Goal: Information Seeking & Learning: Learn about a topic

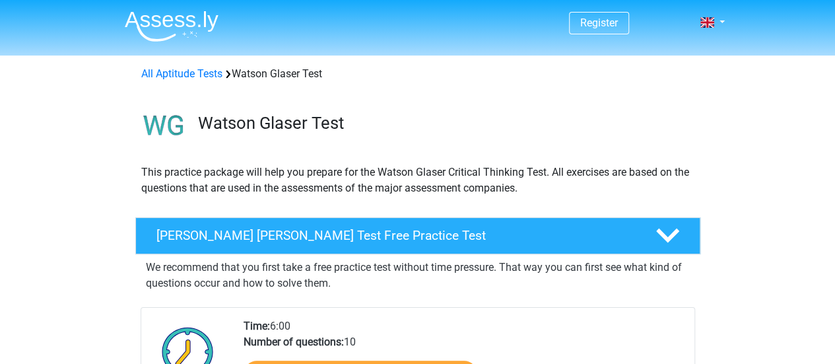
scroll to position [116, 0]
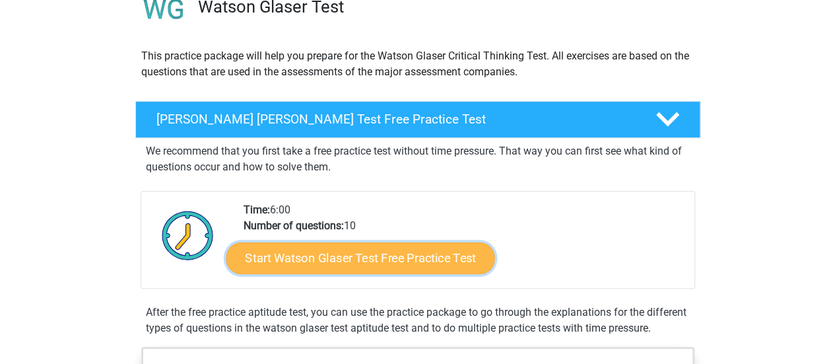
click at [394, 251] on link "Start Watson Glaser Test Free Practice Test" at bounding box center [360, 258] width 269 height 32
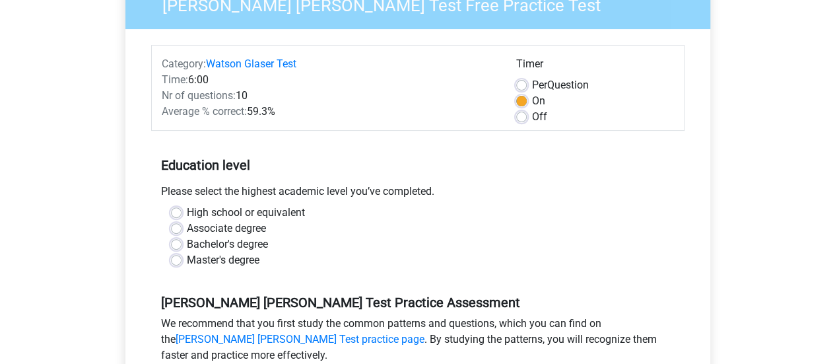
scroll to position [136, 0]
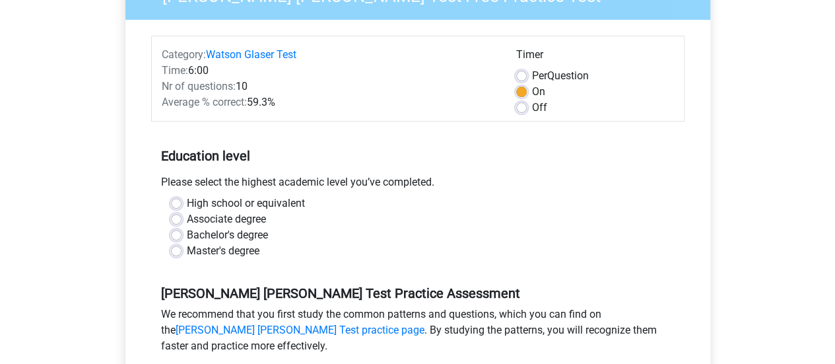
click at [187, 231] on label "Bachelor's degree" at bounding box center [227, 235] width 81 height 16
click at [178, 231] on input "Bachelor's degree" at bounding box center [176, 233] width 11 height 13
radio input "true"
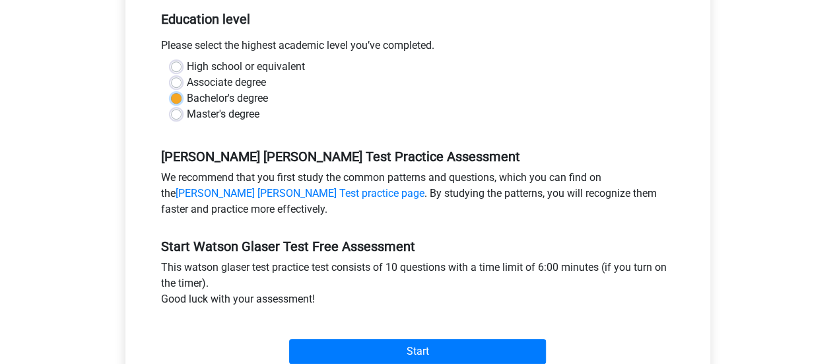
scroll to position [338, 0]
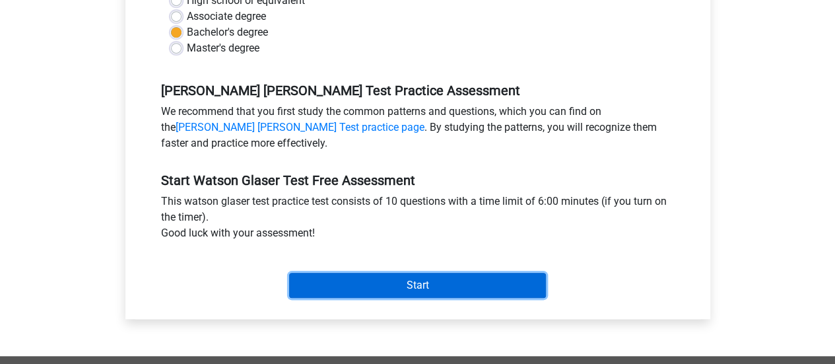
click at [371, 281] on input "Start" at bounding box center [417, 285] width 257 height 25
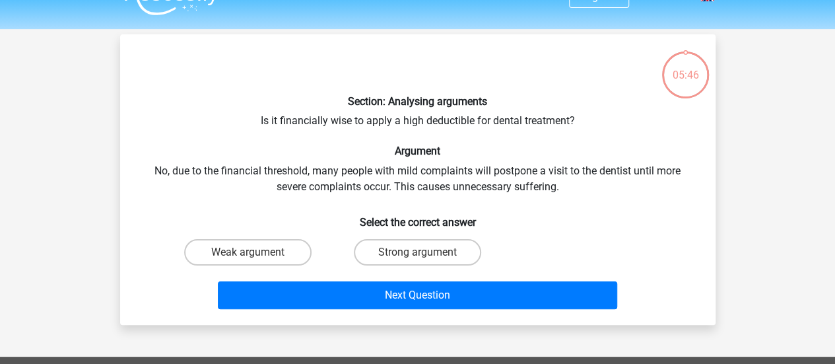
scroll to position [29, 0]
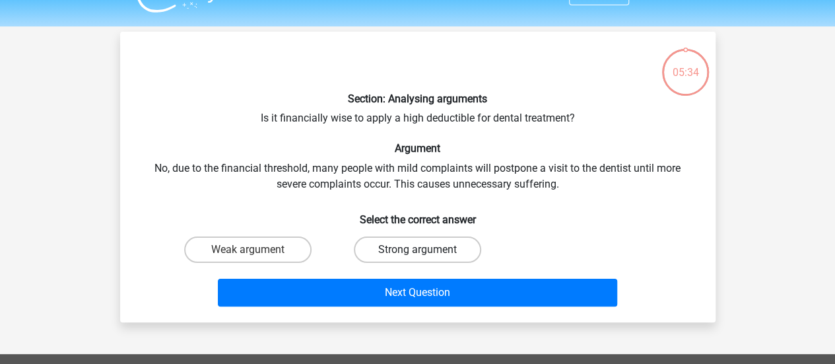
click at [383, 242] on label "Strong argument" at bounding box center [417, 249] width 127 height 26
click at [417, 249] on input "Strong argument" at bounding box center [421, 253] width 9 height 9
radio input "true"
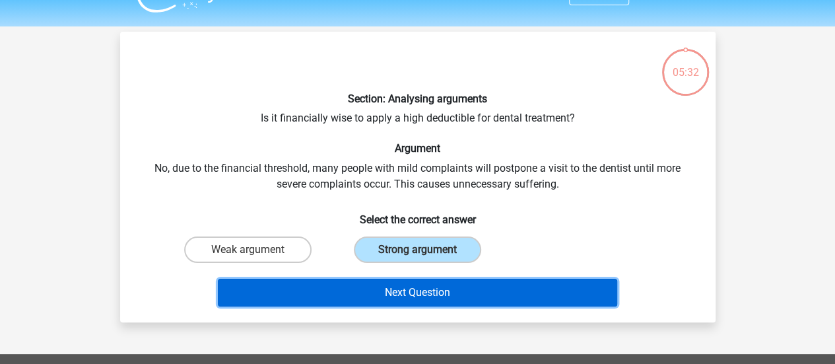
click at [398, 287] on button "Next Question" at bounding box center [417, 292] width 399 height 28
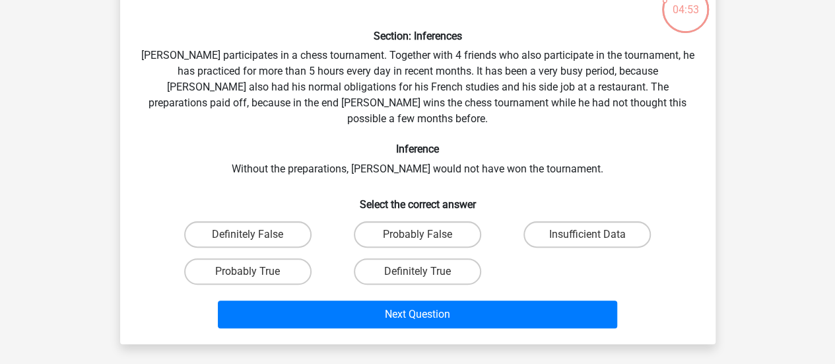
scroll to position [92, 0]
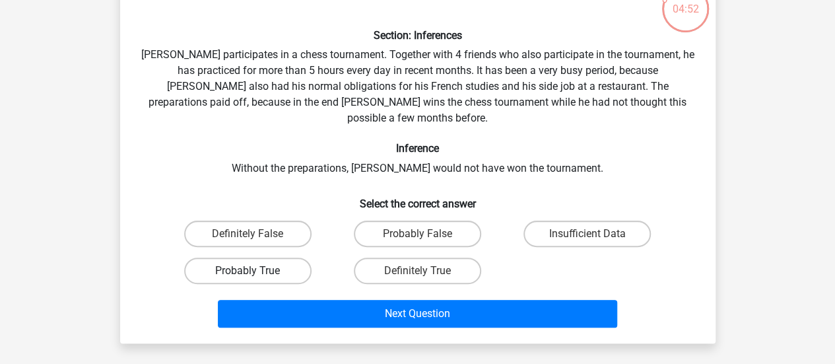
click at [251, 266] on label "Probably True" at bounding box center [247, 270] width 127 height 26
click at [251, 271] on input "Probably True" at bounding box center [251, 275] width 9 height 9
radio input "true"
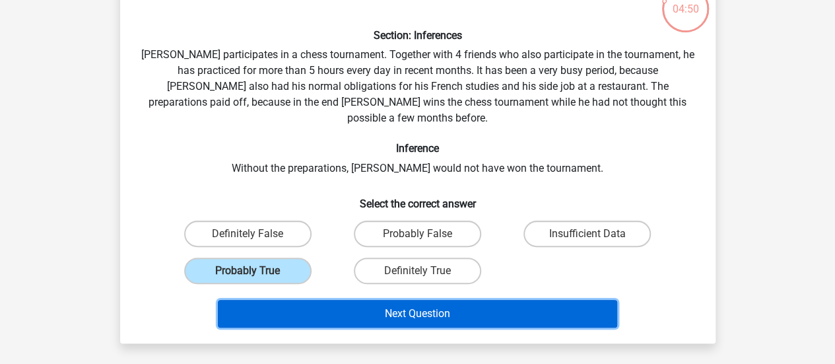
click at [369, 304] on button "Next Question" at bounding box center [417, 314] width 399 height 28
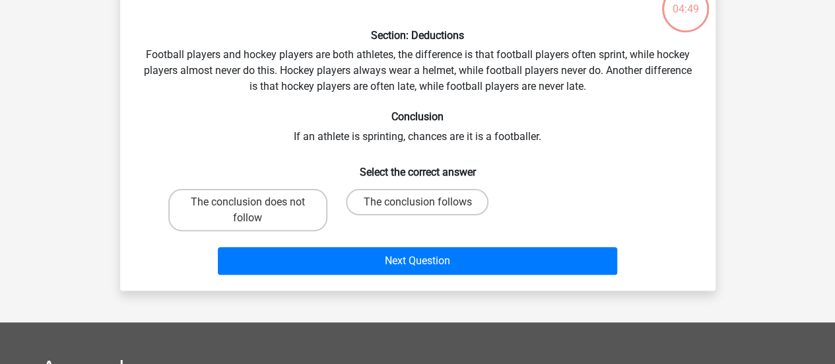
scroll to position [61, 0]
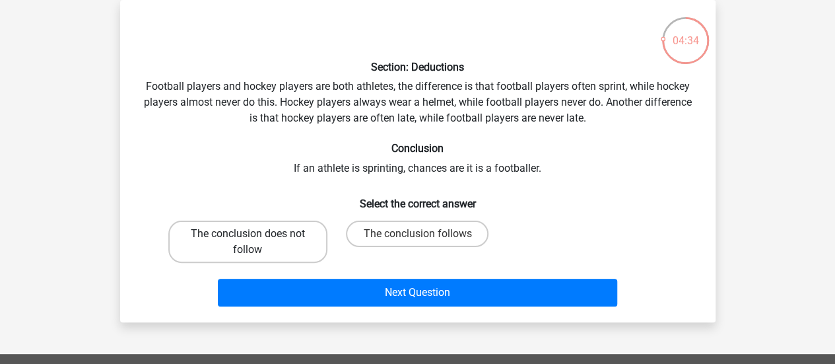
click at [274, 227] on label "The conclusion does not follow" at bounding box center [247, 241] width 159 height 42
click at [256, 234] on input "The conclusion does not follow" at bounding box center [251, 238] width 9 height 9
radio input "true"
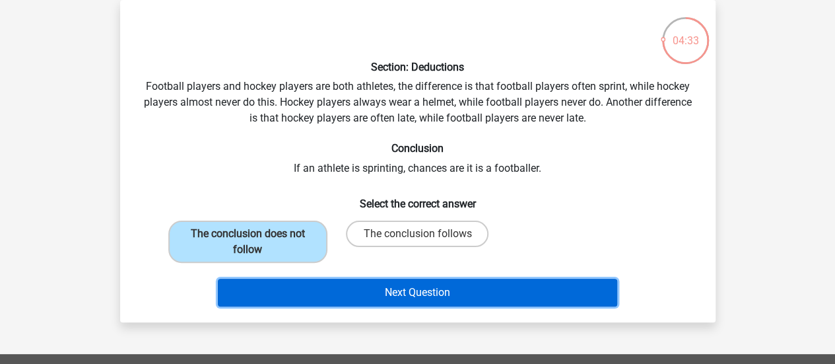
click at [389, 295] on button "Next Question" at bounding box center [417, 292] width 399 height 28
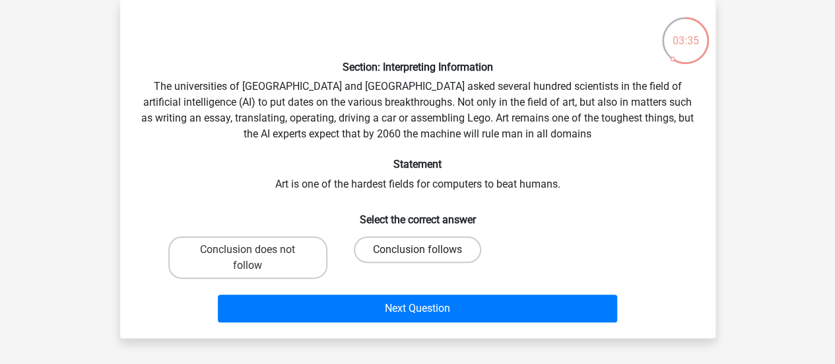
click at [389, 247] on label "Conclusion follows" at bounding box center [417, 249] width 127 height 26
click at [417, 249] on input "Conclusion follows" at bounding box center [421, 253] width 9 height 9
radio input "true"
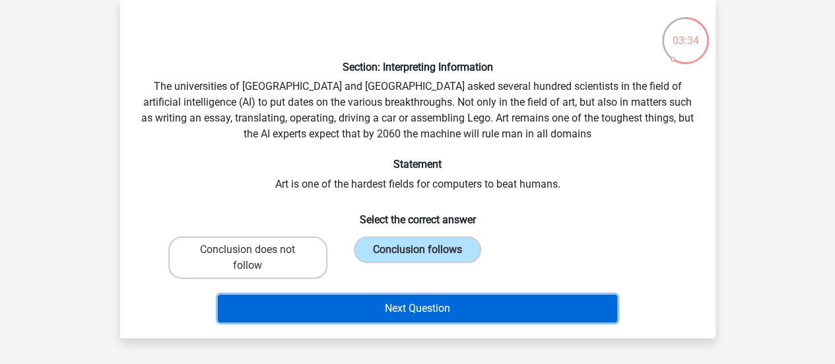
click at [425, 310] on button "Next Question" at bounding box center [417, 308] width 399 height 28
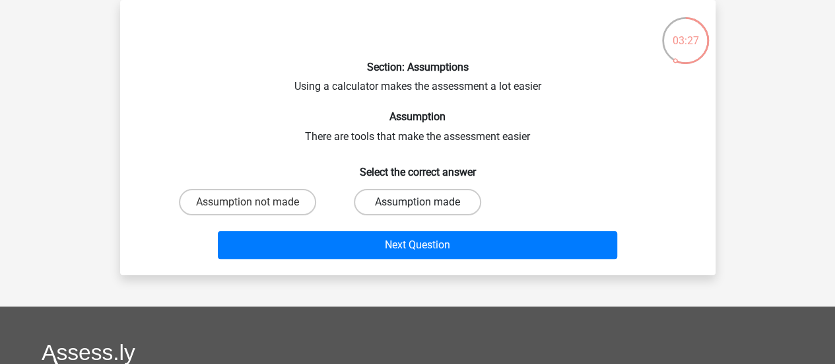
click at [453, 199] on label "Assumption made" at bounding box center [417, 202] width 127 height 26
click at [426, 202] on input "Assumption made" at bounding box center [421, 206] width 9 height 9
radio input "true"
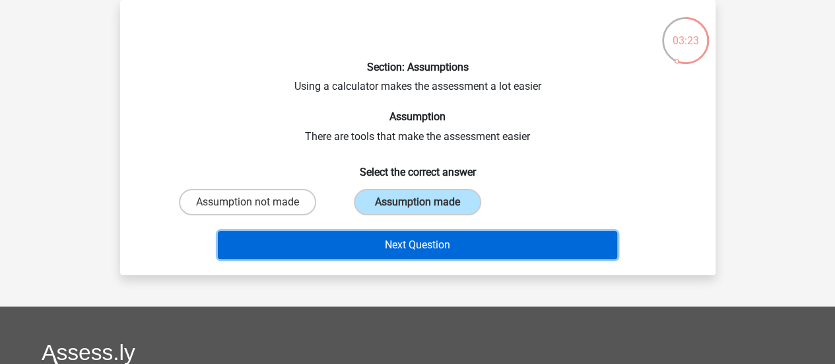
click at [512, 240] on button "Next Question" at bounding box center [417, 245] width 399 height 28
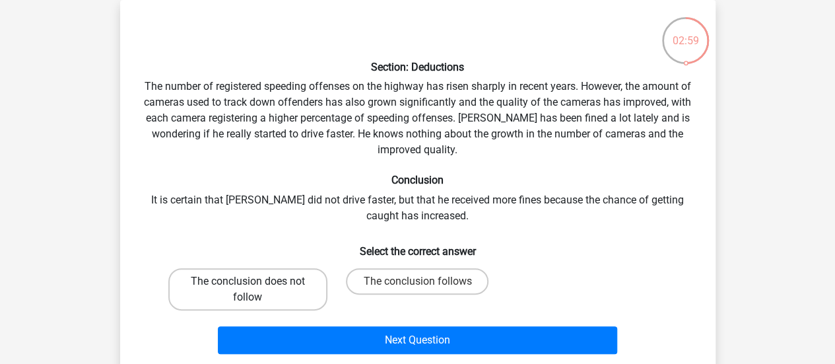
click at [282, 278] on label "The conclusion does not follow" at bounding box center [247, 289] width 159 height 42
click at [256, 281] on input "The conclusion does not follow" at bounding box center [251, 285] width 9 height 9
radio input "true"
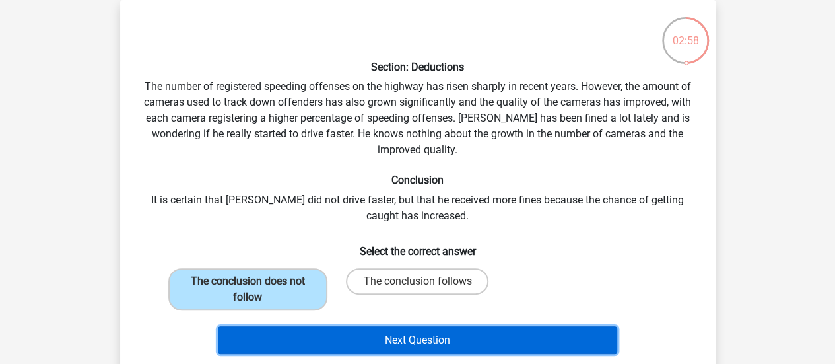
click at [372, 333] on button "Next Question" at bounding box center [417, 340] width 399 height 28
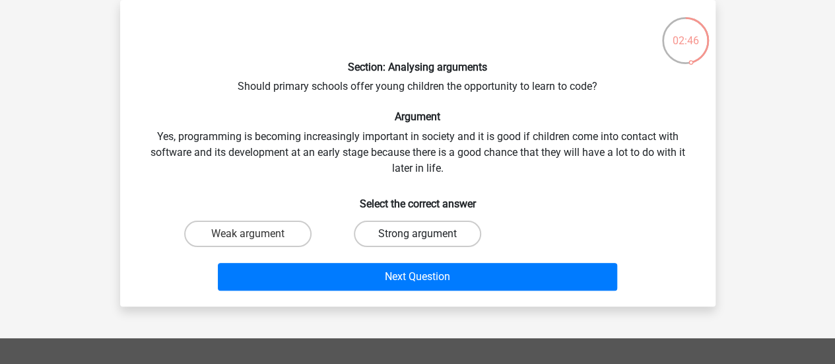
click at [443, 236] on label "Strong argument" at bounding box center [417, 233] width 127 height 26
click at [426, 236] on input "Strong argument" at bounding box center [421, 238] width 9 height 9
radio input "true"
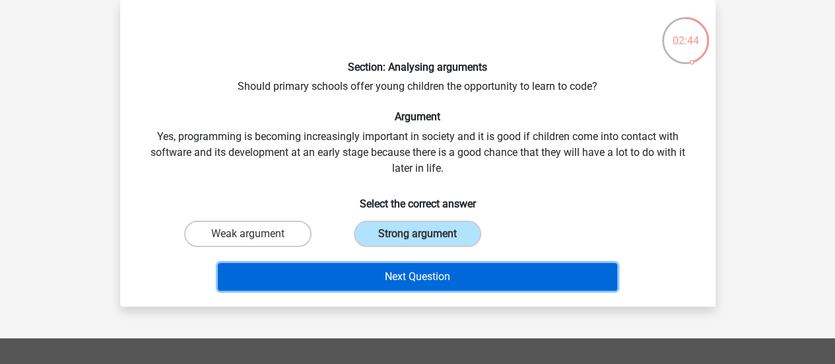
click at [444, 274] on button "Next Question" at bounding box center [417, 277] width 399 height 28
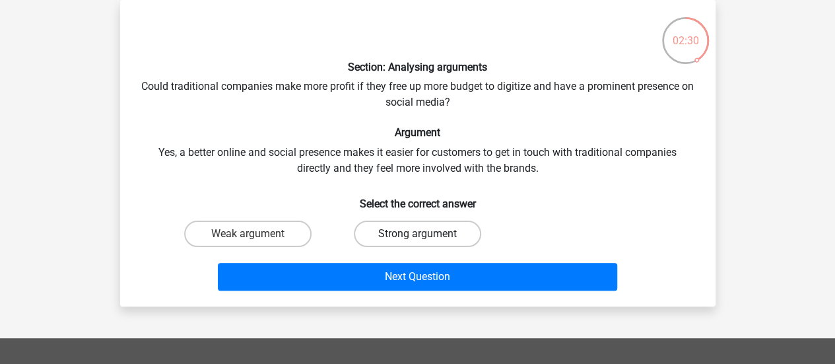
click at [446, 227] on label "Strong argument" at bounding box center [417, 233] width 127 height 26
click at [426, 234] on input "Strong argument" at bounding box center [421, 238] width 9 height 9
radio input "true"
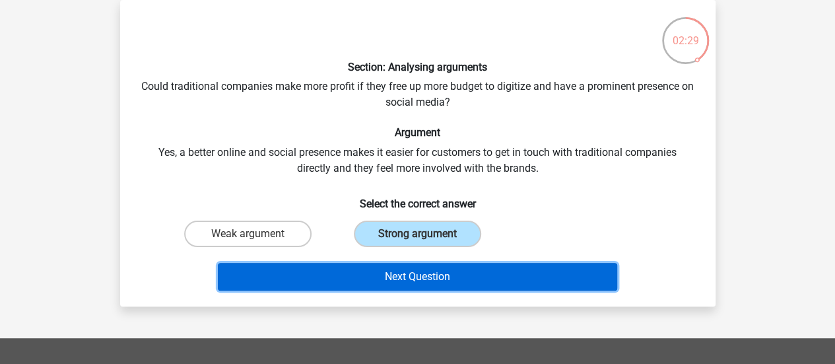
click at [439, 271] on button "Next Question" at bounding box center [417, 277] width 399 height 28
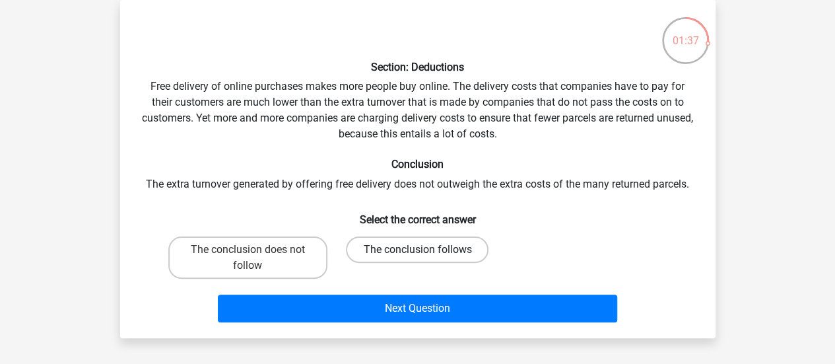
click at [395, 246] on label "The conclusion follows" at bounding box center [417, 249] width 143 height 26
click at [417, 249] on input "The conclusion follows" at bounding box center [421, 253] width 9 height 9
radio input "true"
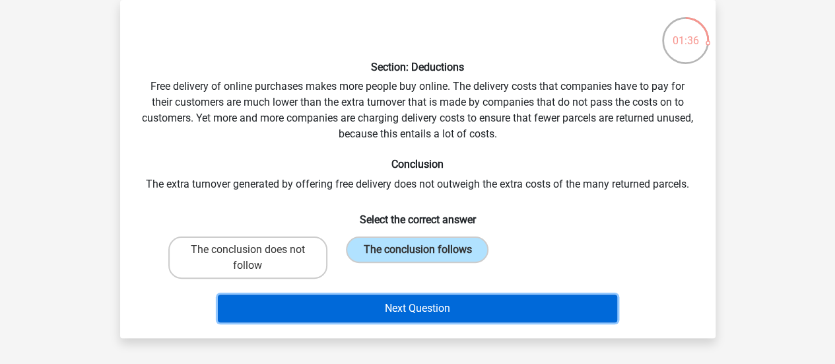
click at [404, 305] on button "Next Question" at bounding box center [417, 308] width 399 height 28
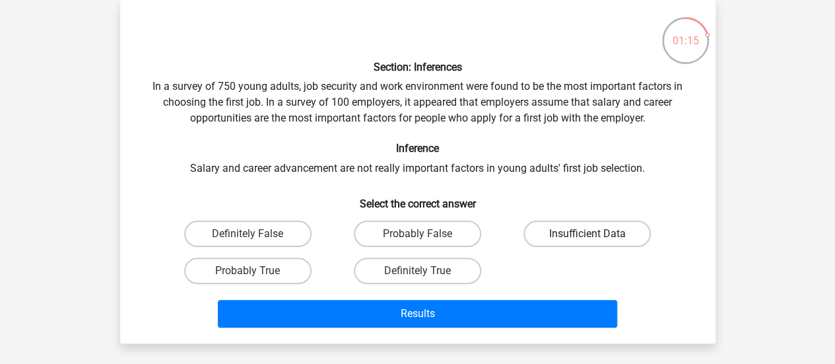
click at [565, 228] on label "Insufficient Data" at bounding box center [586, 233] width 127 height 26
click at [587, 234] on input "Insufficient Data" at bounding box center [591, 238] width 9 height 9
radio input "true"
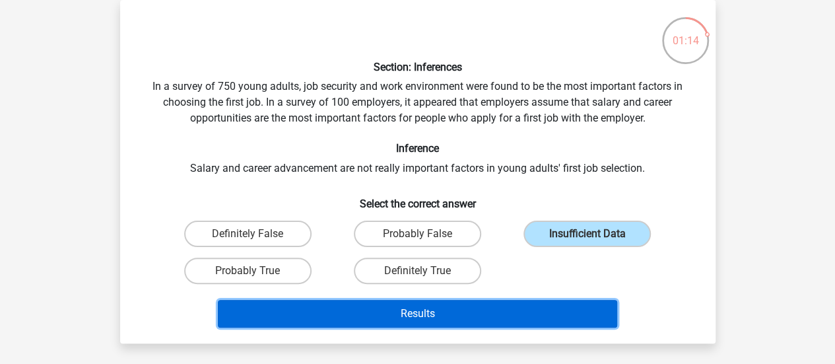
click at [512, 307] on button "Results" at bounding box center [417, 314] width 399 height 28
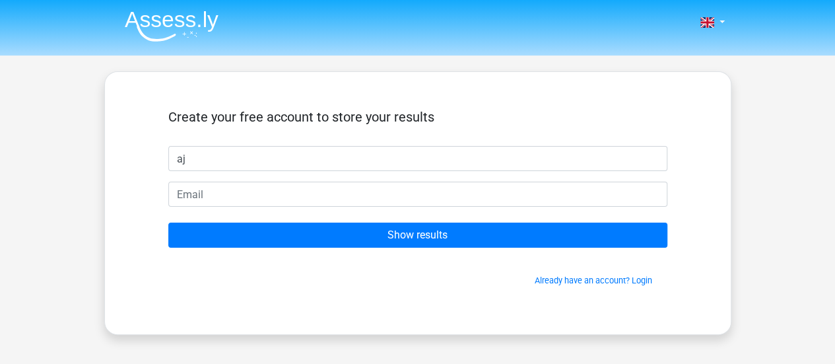
type input "aj"
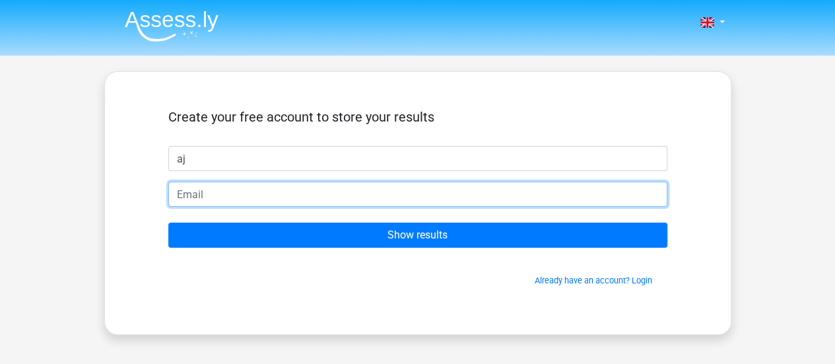
click at [465, 201] on input "email" at bounding box center [417, 193] width 499 height 25
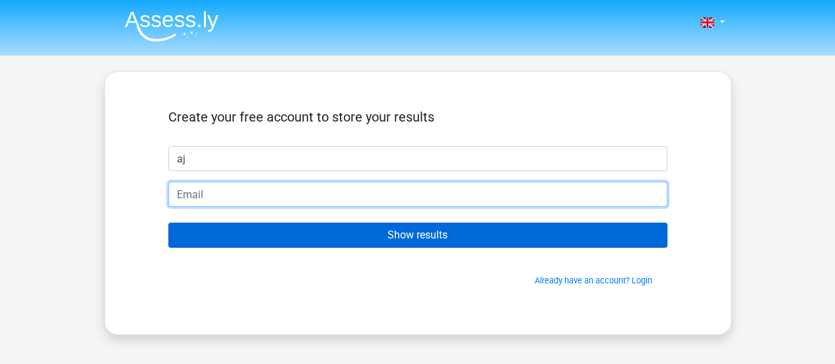
type input "aliyajor01@gmail.com"
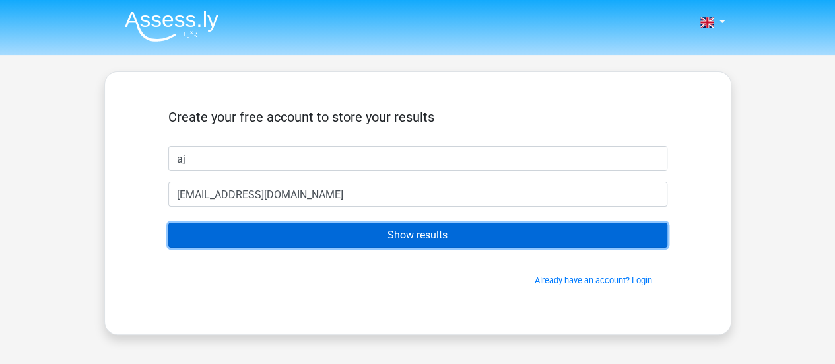
click at [348, 228] on input "Show results" at bounding box center [417, 234] width 499 height 25
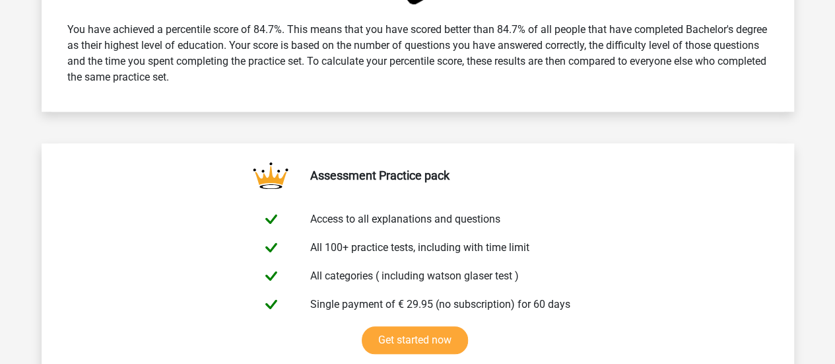
scroll to position [575, 0]
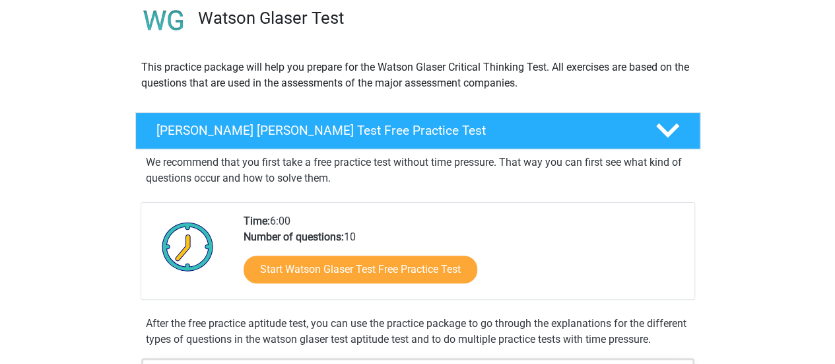
scroll to position [86, 0]
